Goal: Transaction & Acquisition: Purchase product/service

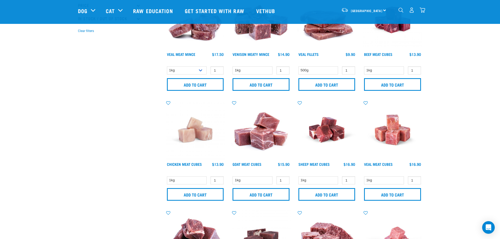
drag, startPoint x: 0, startPoint y: 0, endPoint x: 424, endPoint y: 11, distance: 424.5
click at [424, 11] on img "dropdown navigation" at bounding box center [423, 10] width 6 height 6
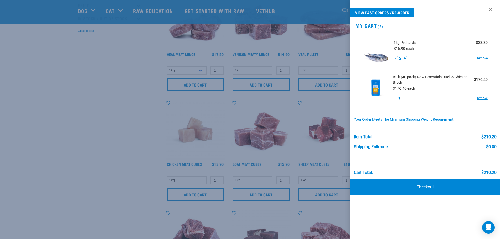
click at [454, 188] on link "Checkout" at bounding box center [425, 187] width 150 height 16
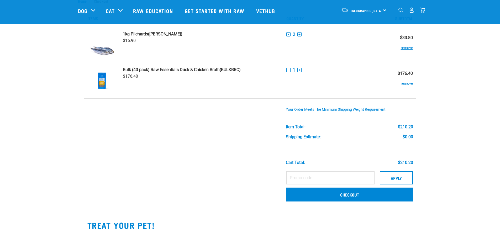
scroll to position [26, 0]
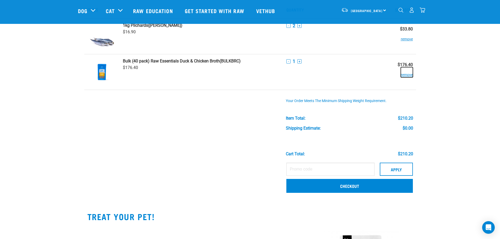
click at [405, 74] on button "remove" at bounding box center [407, 72] width 12 height 10
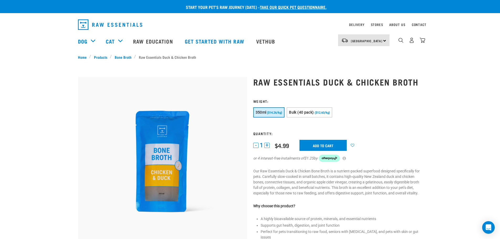
click at [267, 145] on button "+" at bounding box center [266, 145] width 5 height 5
click at [325, 143] on input "Add to cart" at bounding box center [322, 145] width 47 height 11
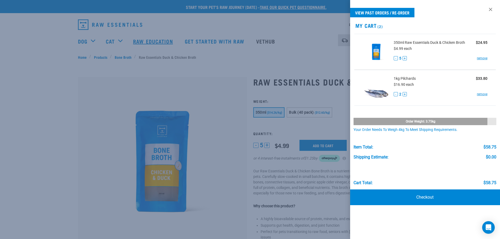
drag, startPoint x: 159, startPoint y: 49, endPoint x: 154, endPoint y: 48, distance: 4.7
click at [159, 49] on div at bounding box center [250, 119] width 500 height 239
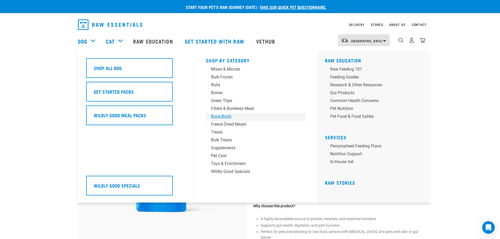
click at [228, 118] on div "Bone Broth" at bounding box center [252, 116] width 82 height 6
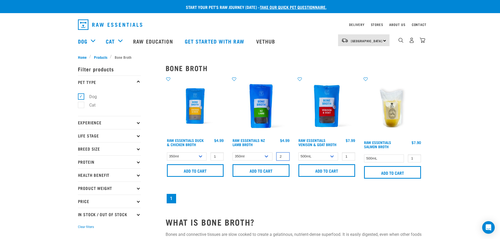
click at [284, 155] on input "2" at bounding box center [282, 156] width 13 height 8
click at [284, 155] on input "3" at bounding box center [282, 156] width 13 height 8
click at [284, 155] on input "4" at bounding box center [282, 156] width 13 height 8
type input "5"
click at [284, 155] on input "5" at bounding box center [282, 156] width 13 height 8
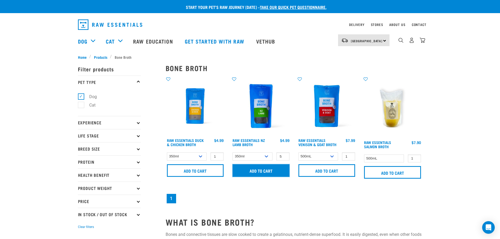
click at [281, 170] on input "Add to cart" at bounding box center [261, 170] width 57 height 13
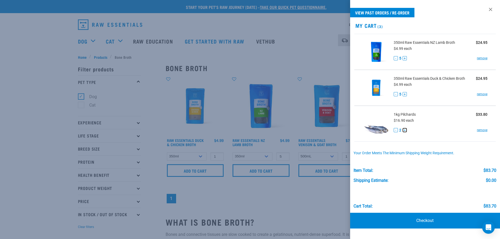
click at [405, 130] on button "+" at bounding box center [405, 130] width 4 height 4
click at [432, 221] on link "Checkout" at bounding box center [425, 221] width 150 height 16
